Goal: Information Seeking & Learning: Check status

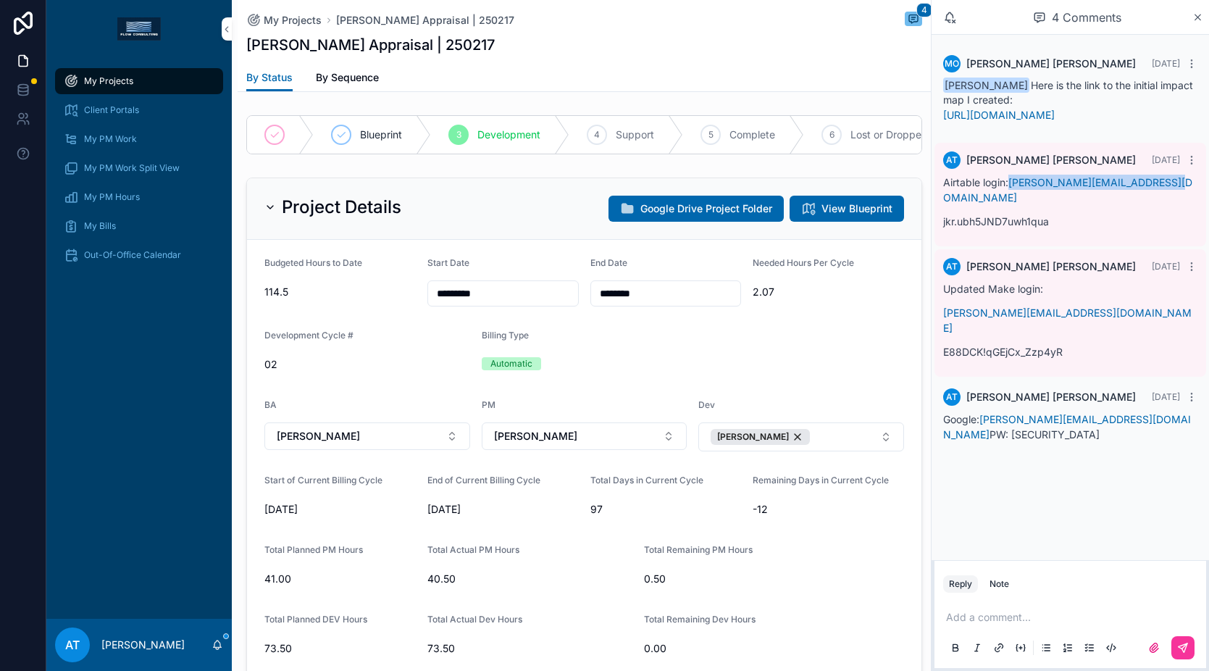
scroll to position [1941, 0]
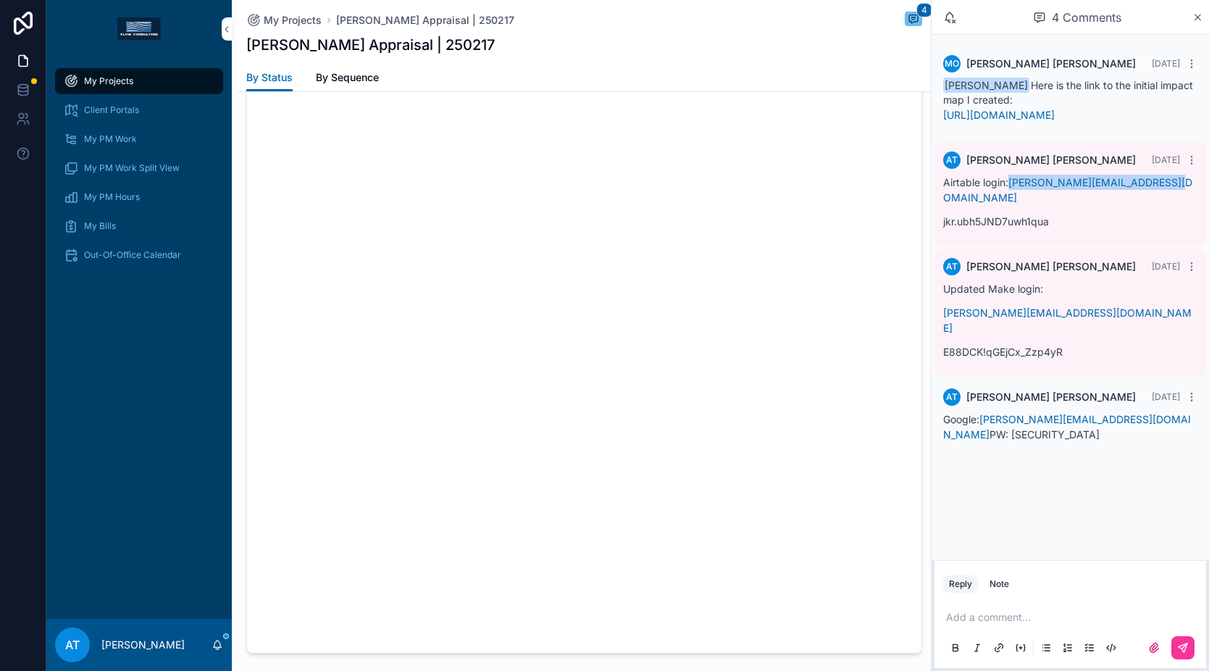
click at [86, 222] on span "My Bills" at bounding box center [100, 226] width 32 height 12
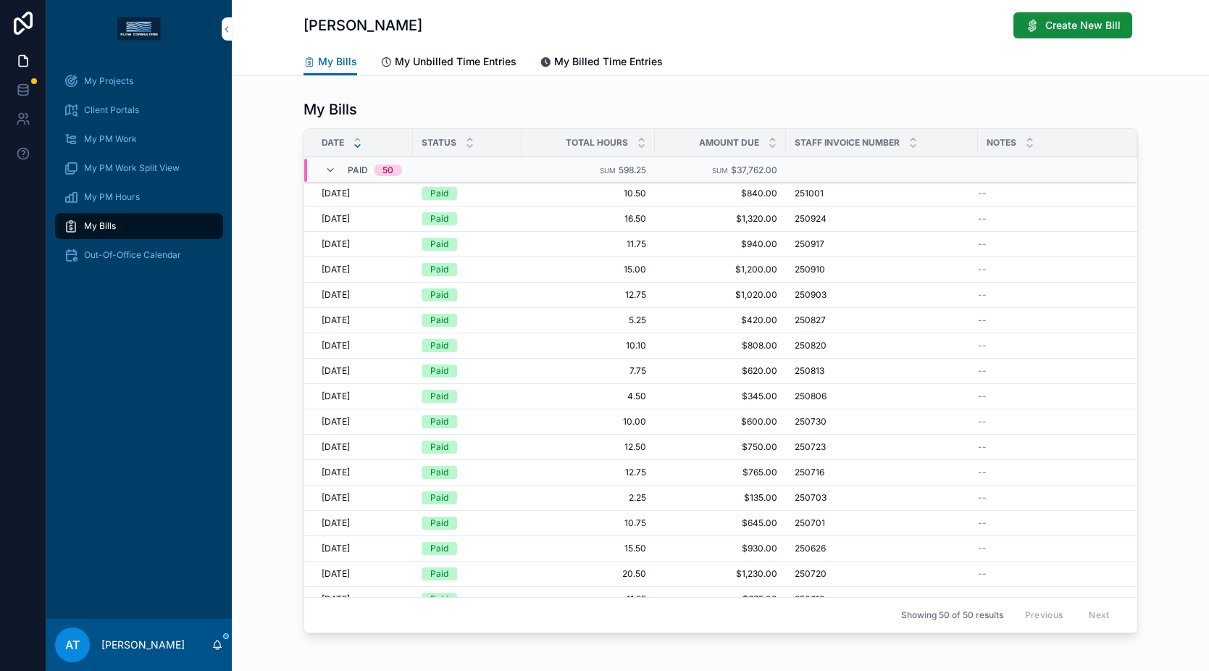
click at [471, 65] on span "My Unbilled Time Entries" at bounding box center [456, 61] width 122 height 14
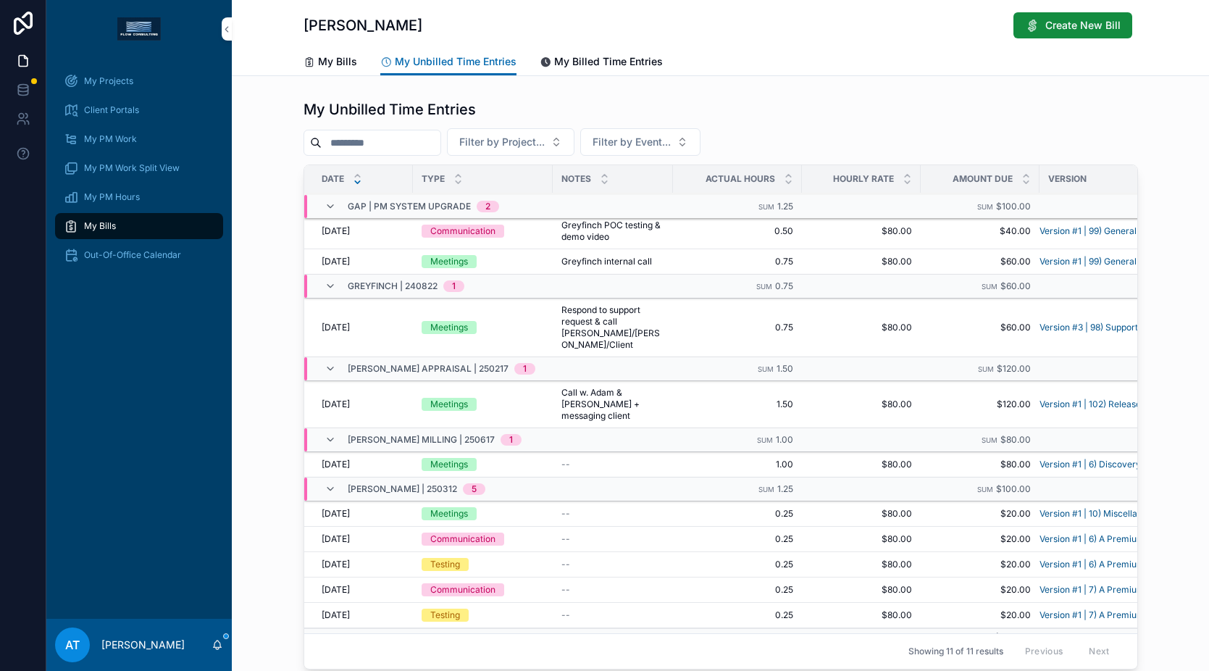
scroll to position [103, 0]
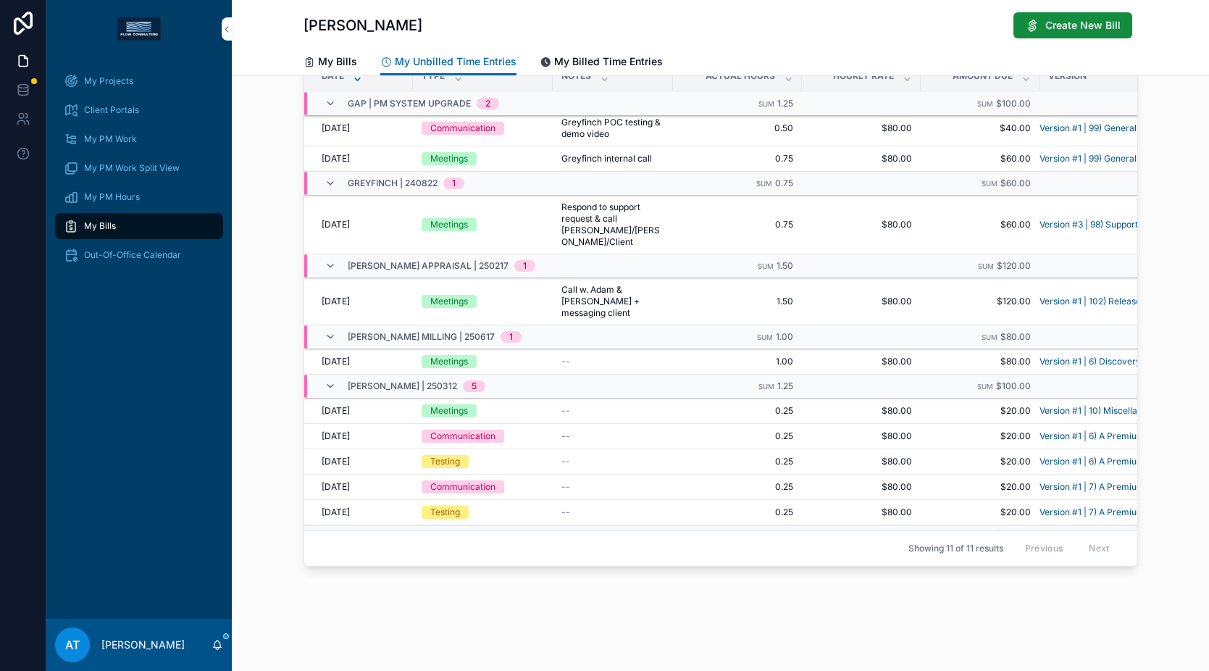
click at [125, 81] on span "My Projects" at bounding box center [108, 81] width 49 height 12
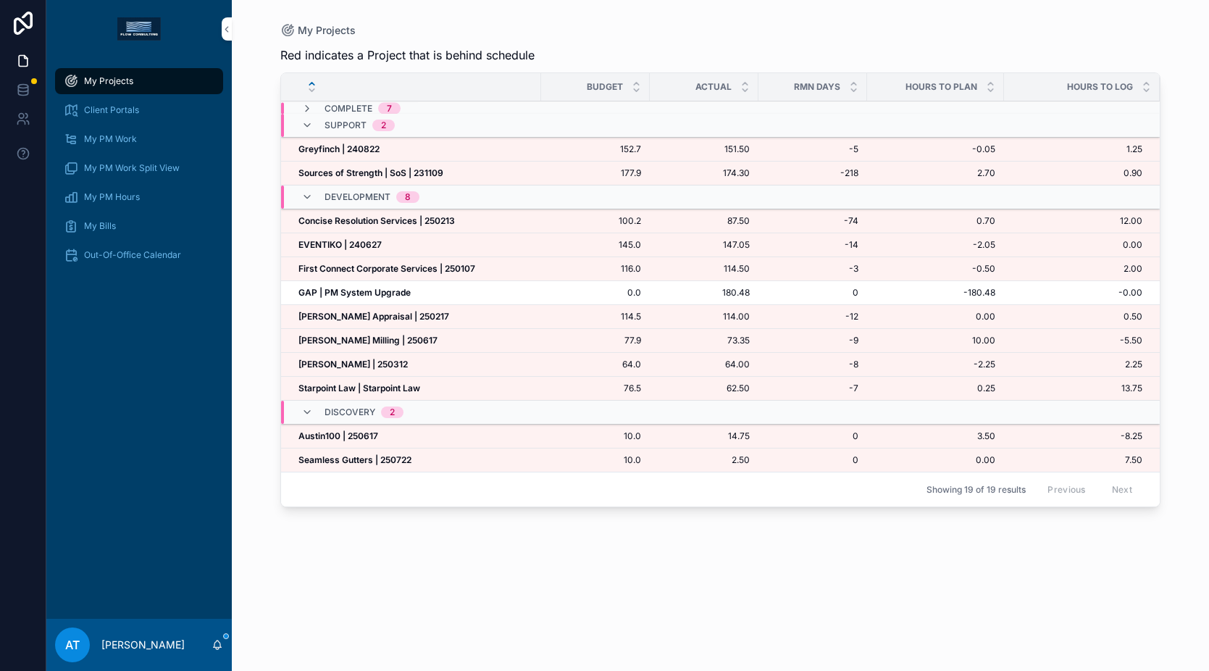
click at [409, 314] on strong "[PERSON_NAME] Appraisal | 250217" at bounding box center [374, 316] width 151 height 11
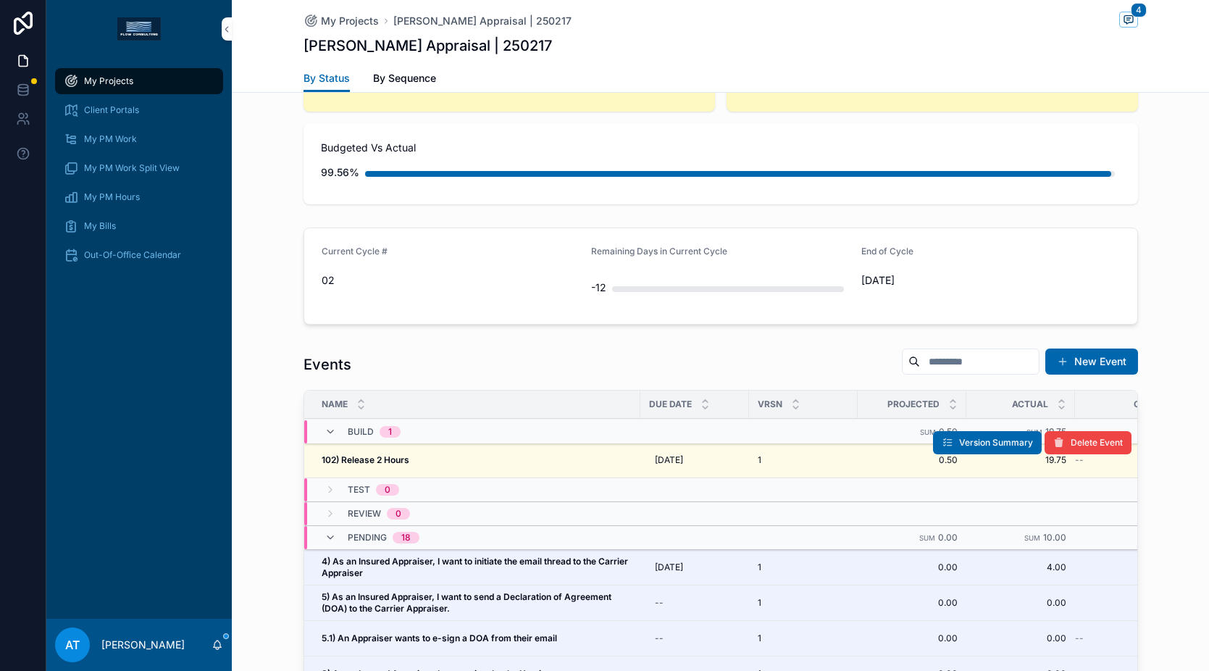
scroll to position [995, 0]
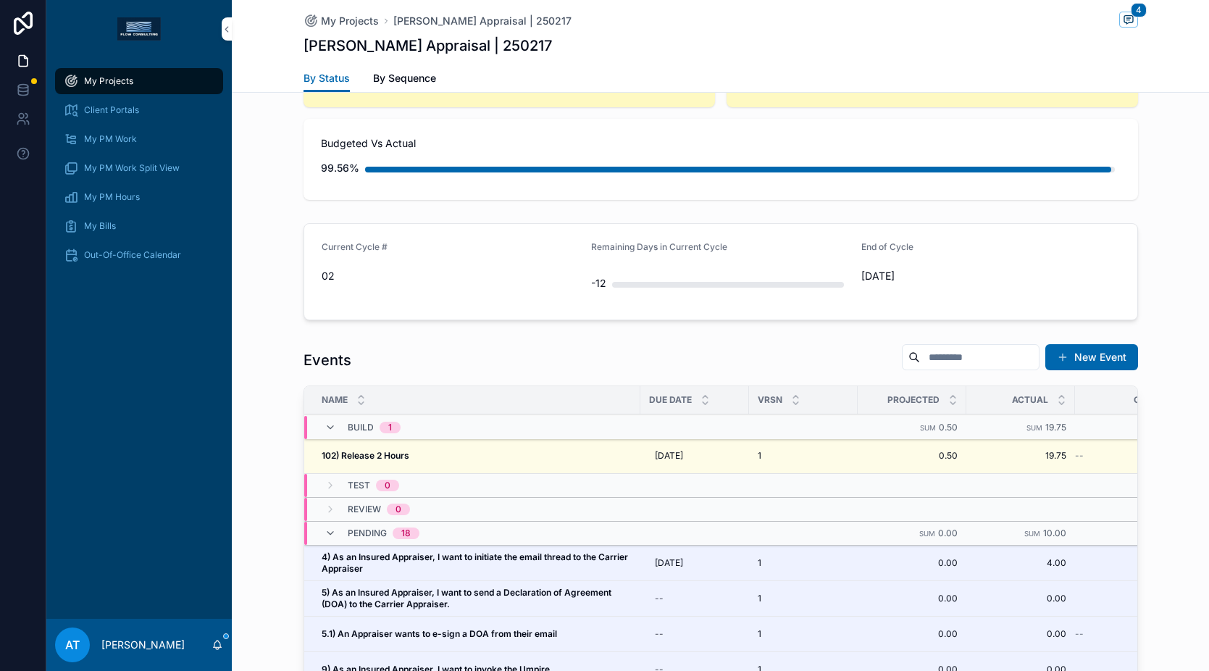
click at [531, 291] on div "Current Cycle # 02" at bounding box center [451, 271] width 259 height 61
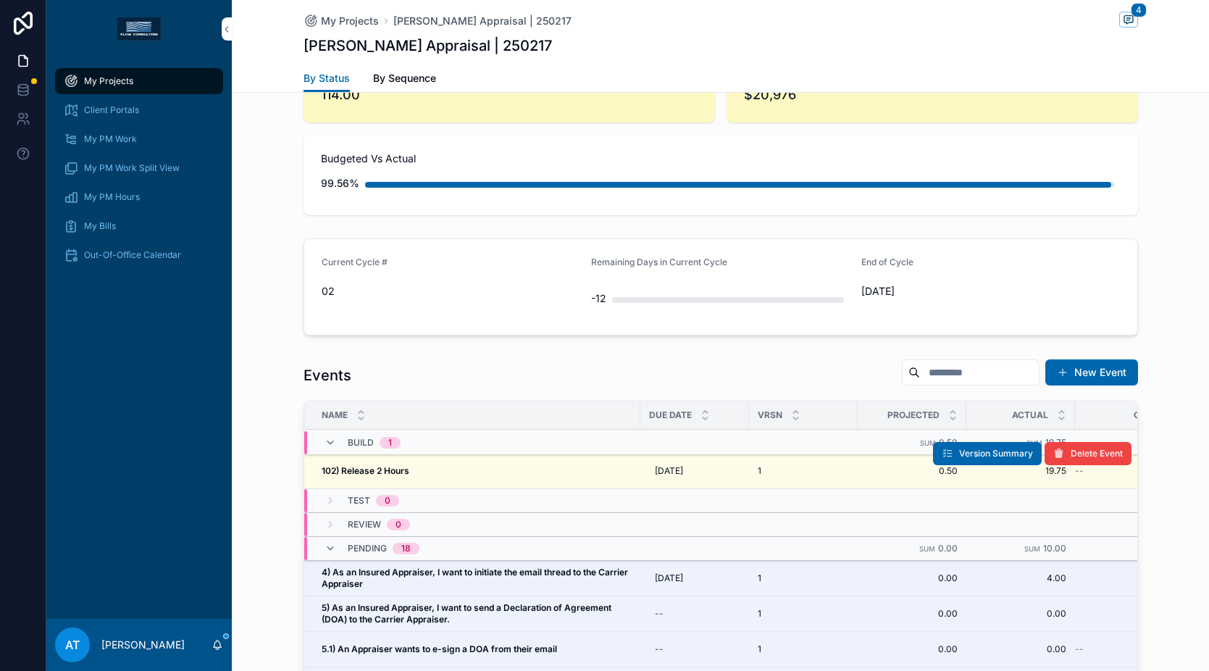
scroll to position [1193, 0]
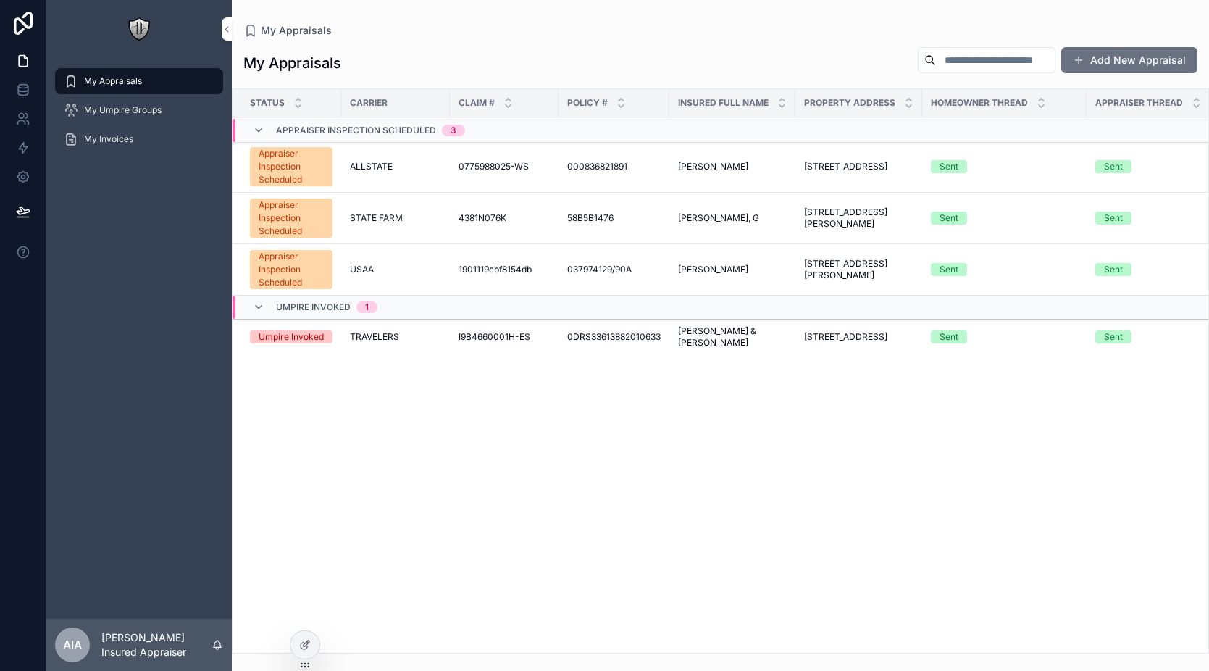
click at [472, 272] on span "1901119cbf8154db" at bounding box center [495, 270] width 73 height 12
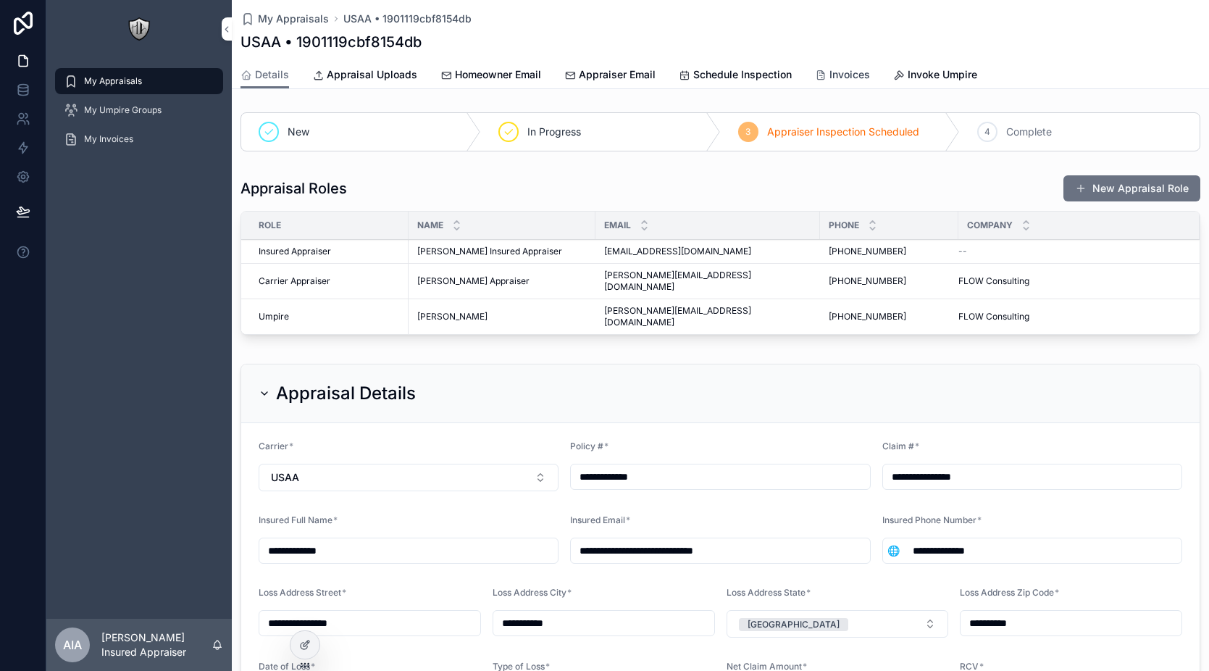
click at [864, 80] on span "Invoices" at bounding box center [850, 74] width 41 height 14
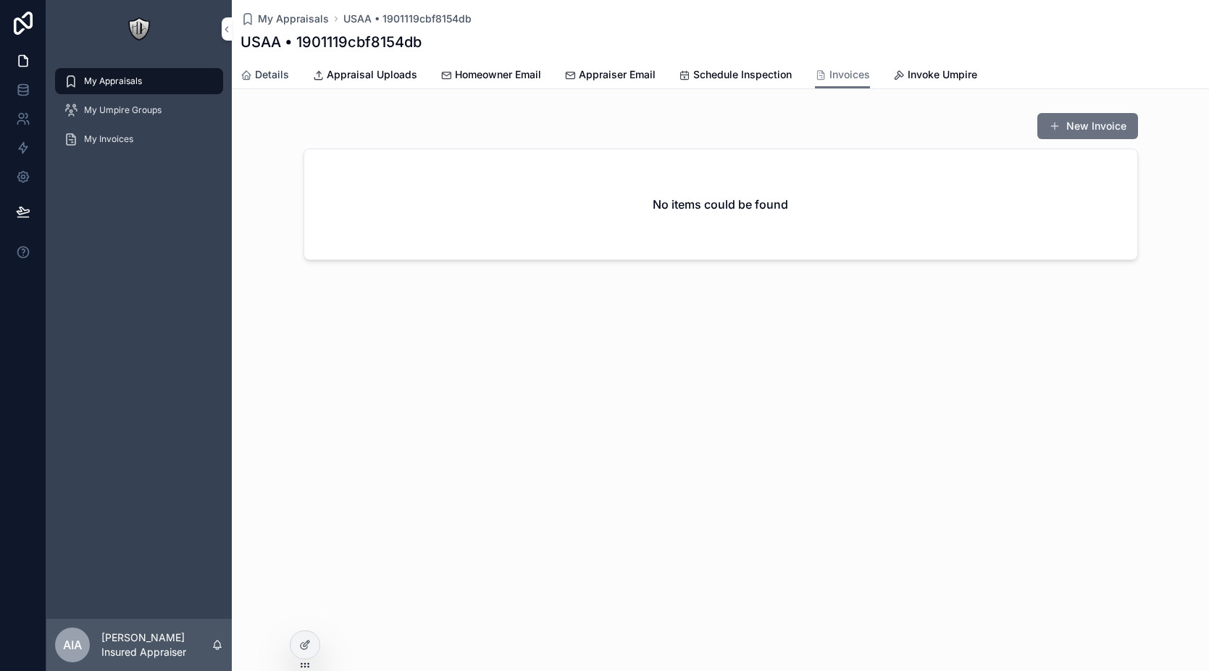
click at [278, 72] on span "Details" at bounding box center [272, 74] width 34 height 14
